Goal: Find specific page/section

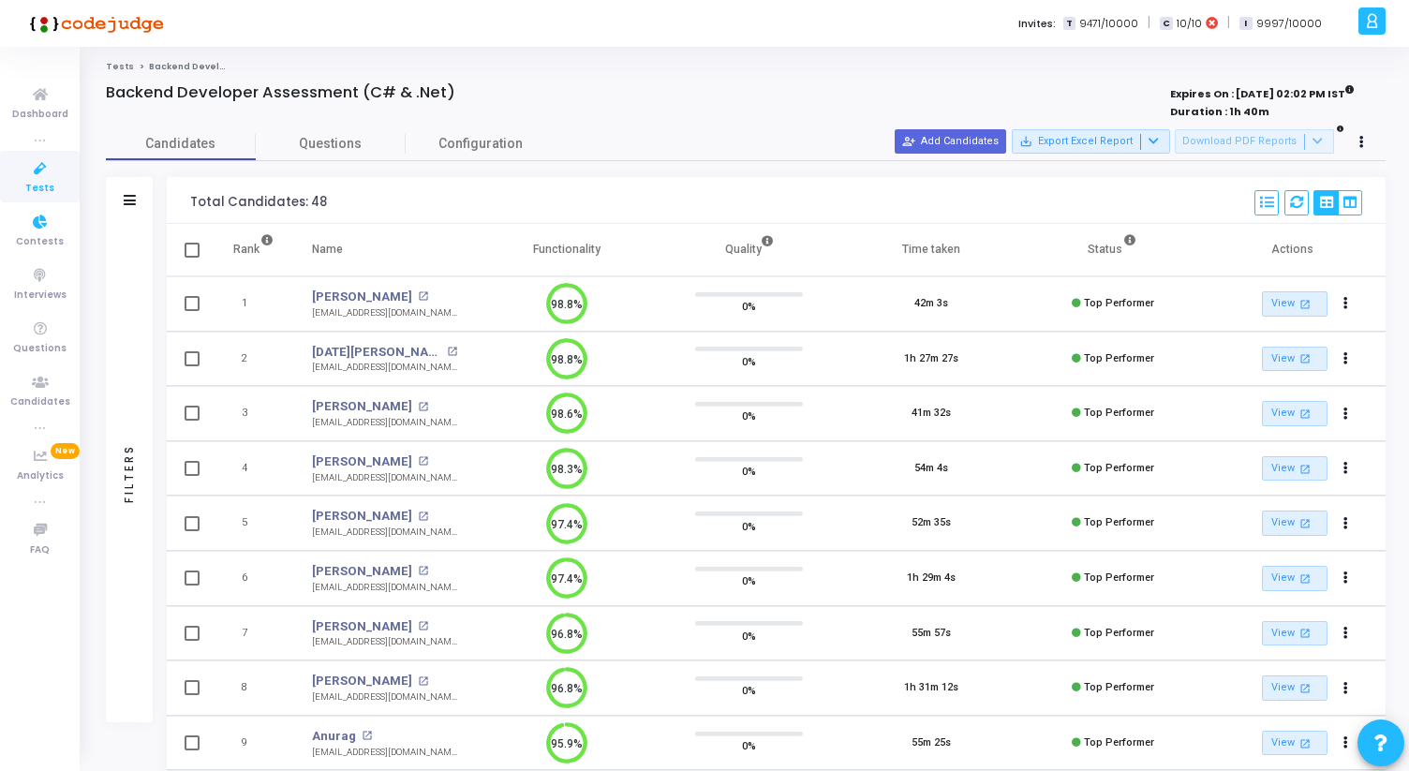
click at [40, 189] on span "Tests" at bounding box center [39, 189] width 29 height 16
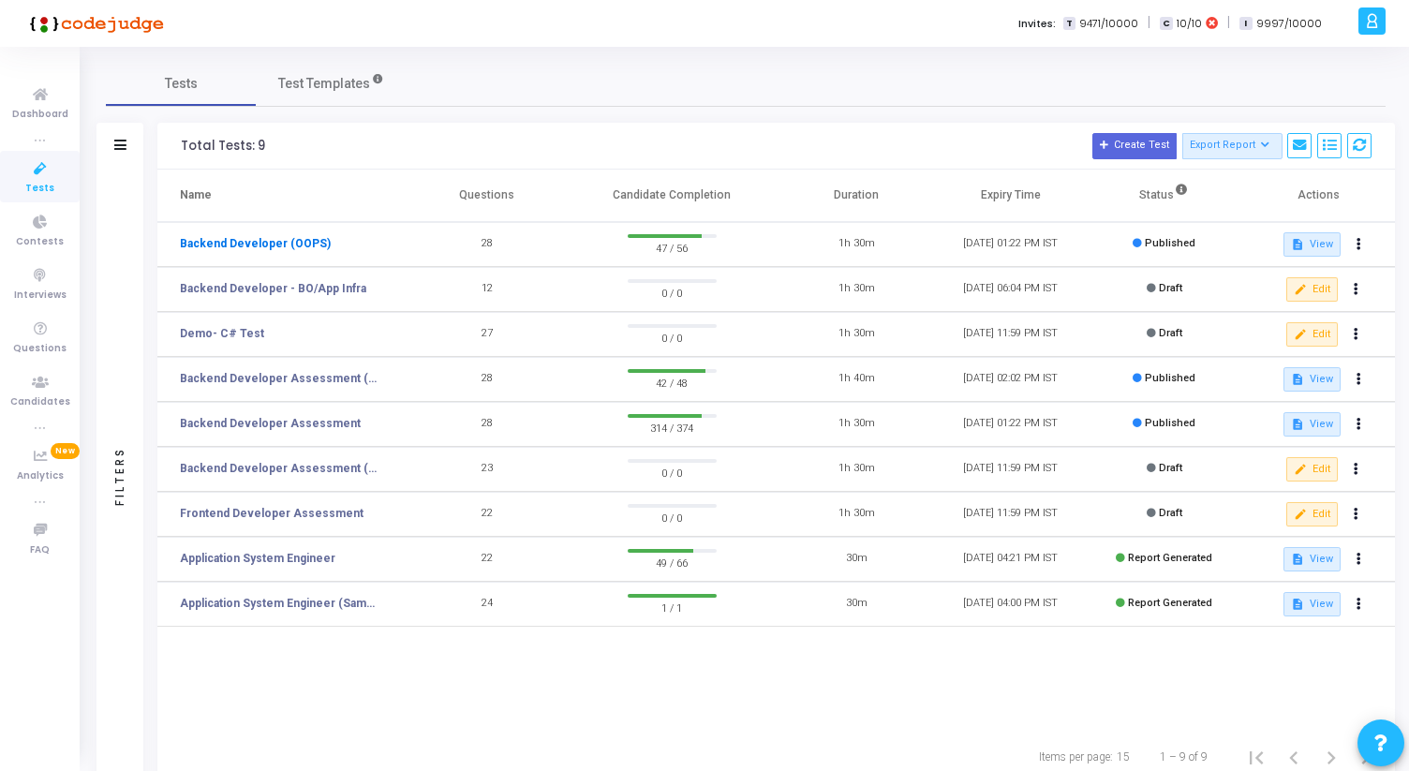
click at [251, 235] on link "Backend Developer (OOPS)" at bounding box center [255, 243] width 151 height 17
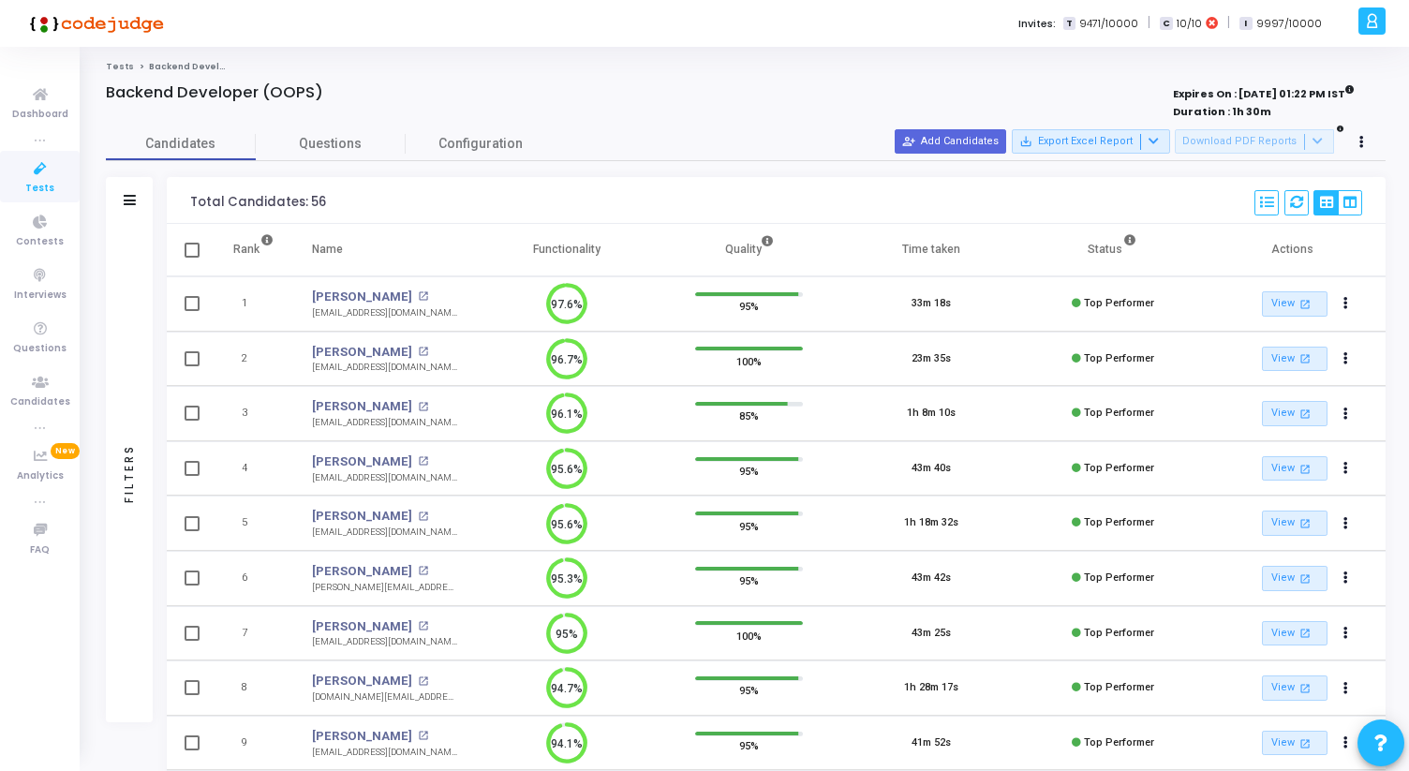
scroll to position [8, 8]
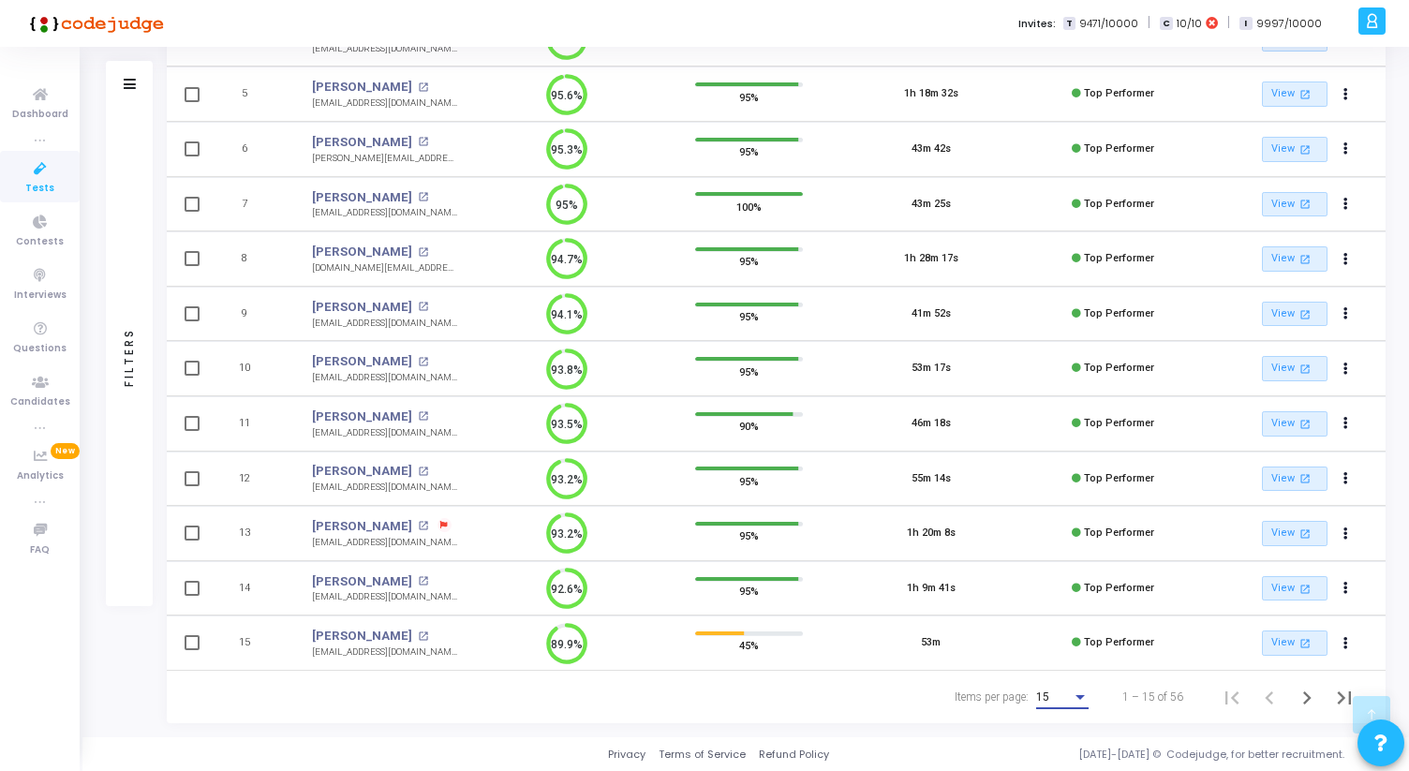
click at [1081, 691] on div "Items per page:" at bounding box center [1080, 697] width 17 height 15
click at [1076, 691] on span "50" at bounding box center [1063, 687] width 52 height 34
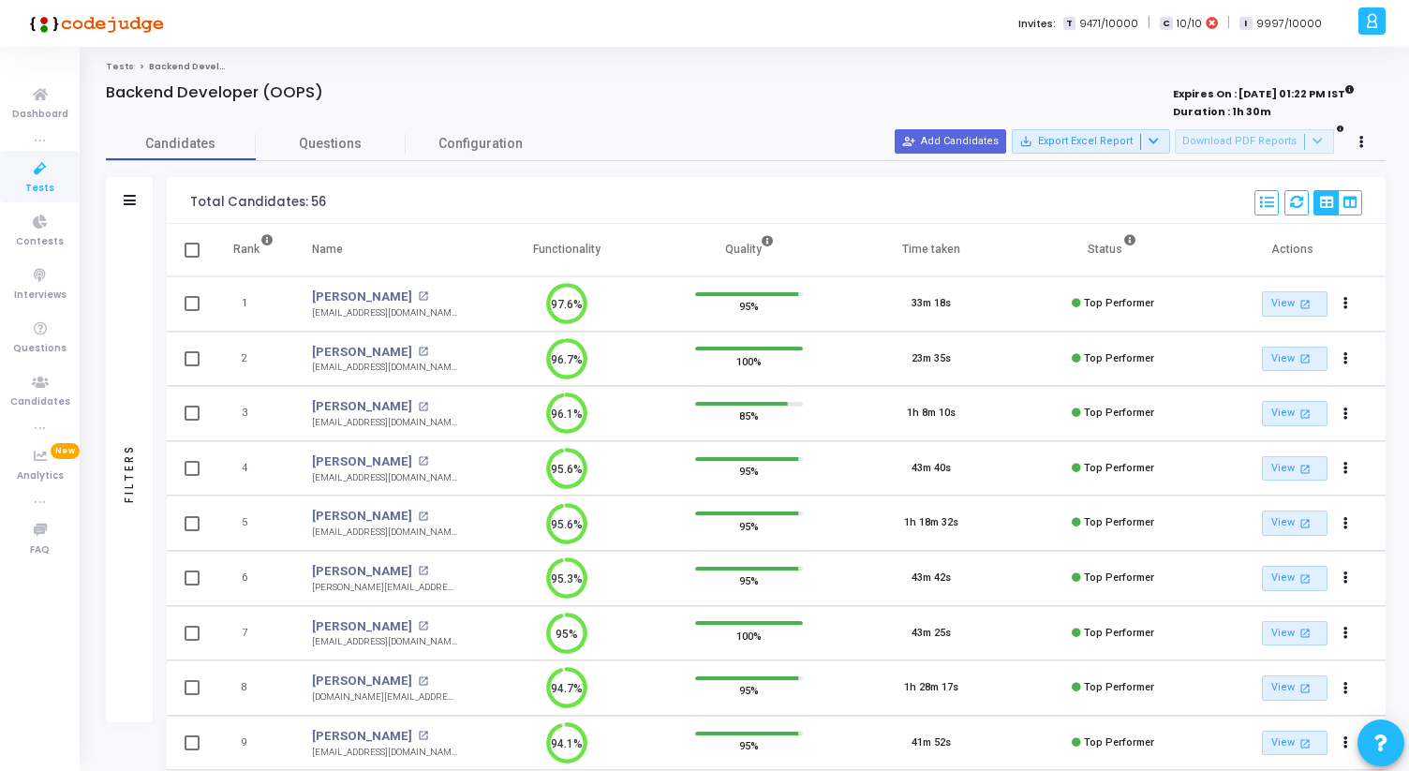
click at [33, 173] on icon at bounding box center [40, 168] width 39 height 23
